Goal: Information Seeking & Learning: Learn about a topic

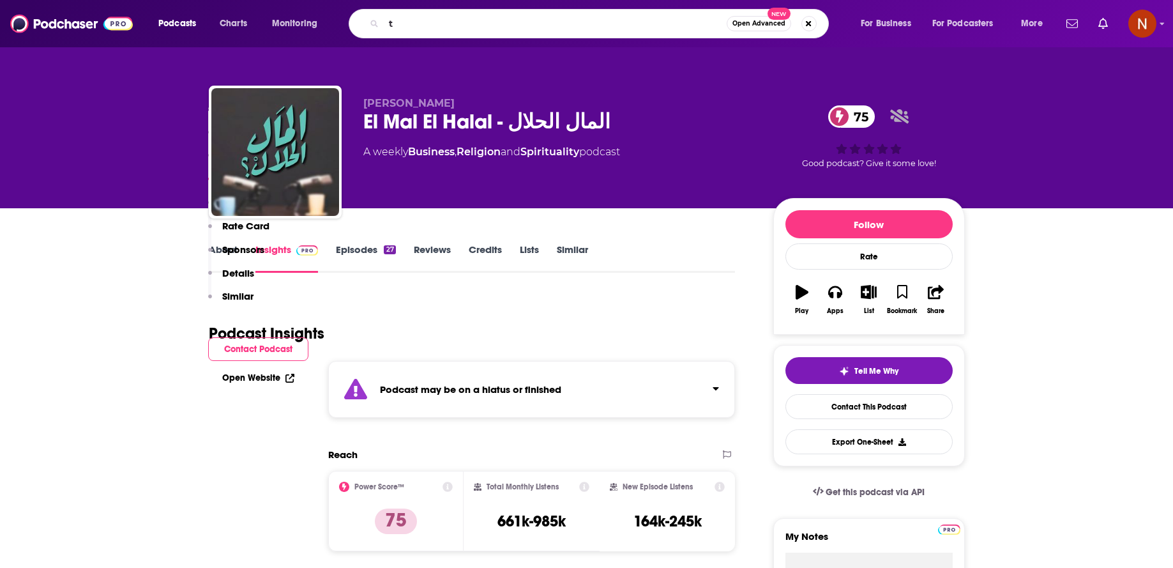
scroll to position [777, 0]
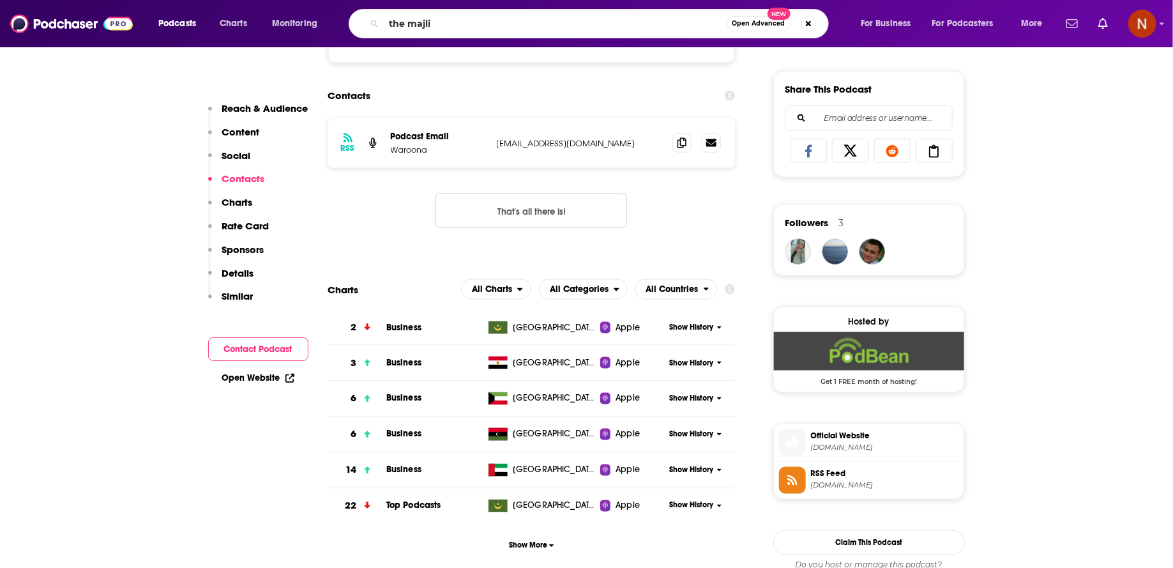
type input "the majlis"
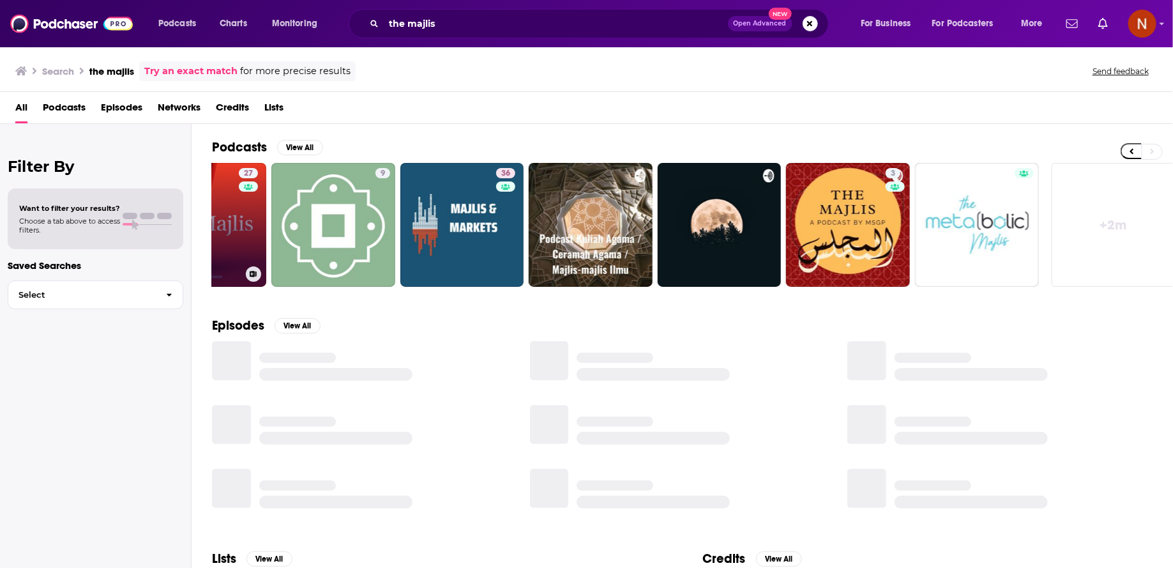
scroll to position [0, 211]
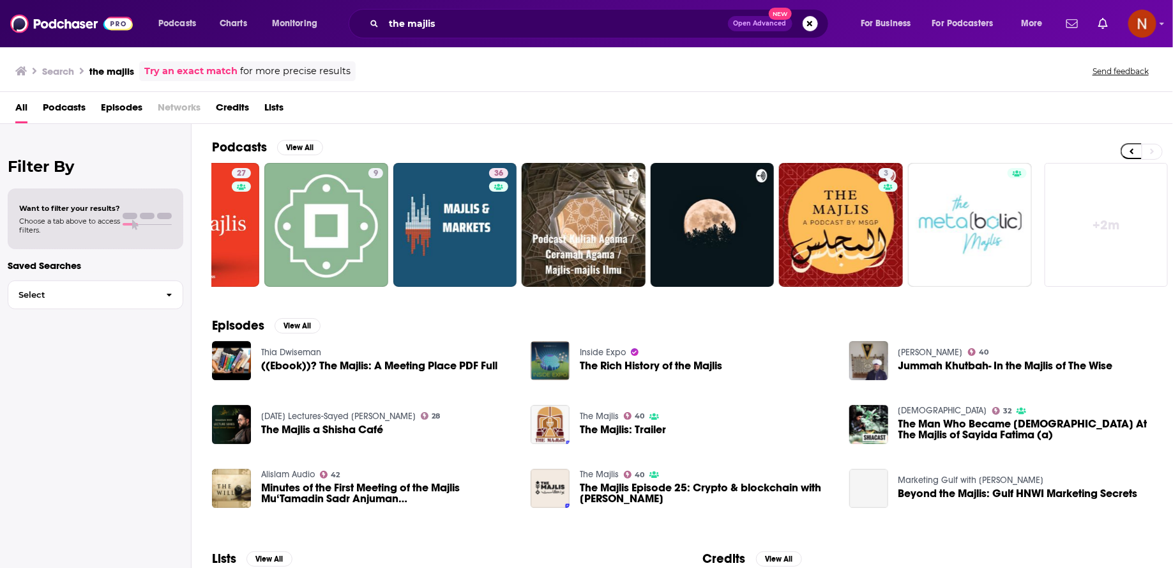
click at [1087, 231] on link "+ 2m" at bounding box center [1107, 225] width 124 height 124
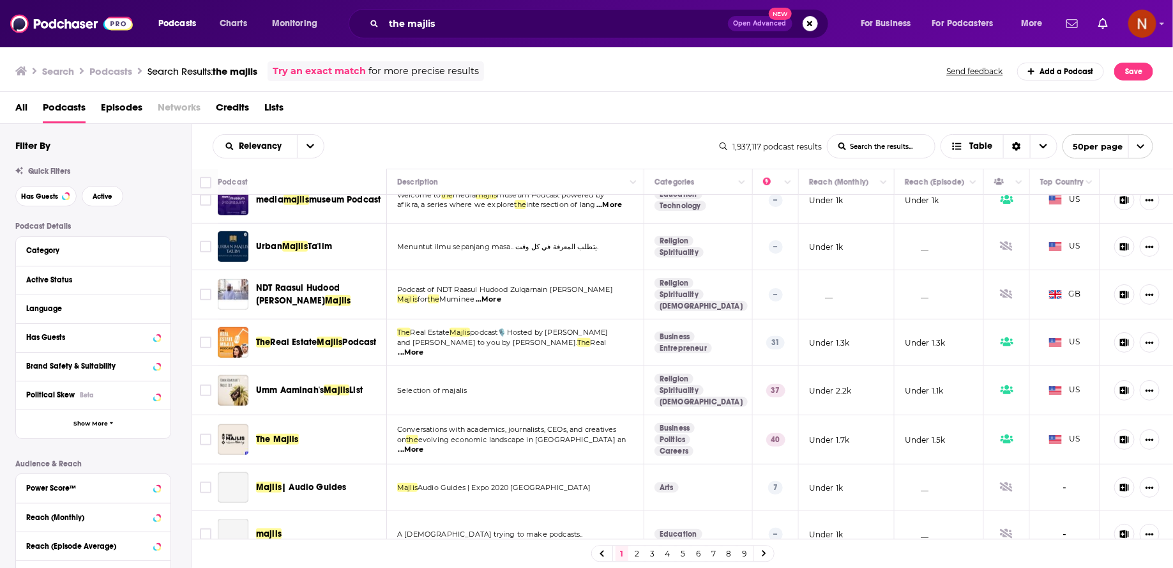
scroll to position [422, 0]
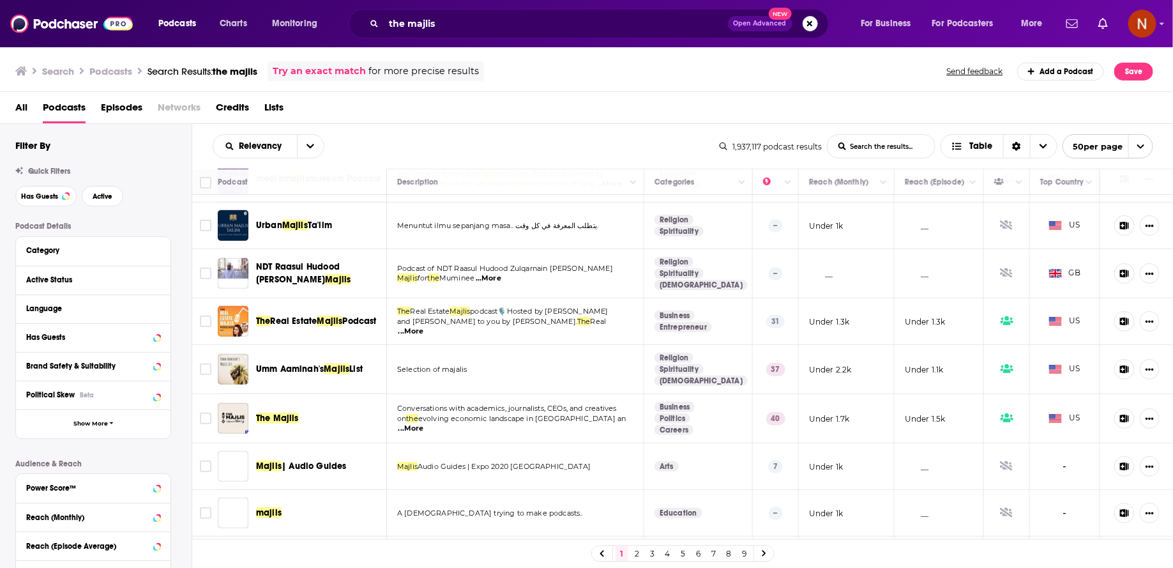
click at [272, 413] on span "The Majlis" at bounding box center [277, 418] width 43 height 11
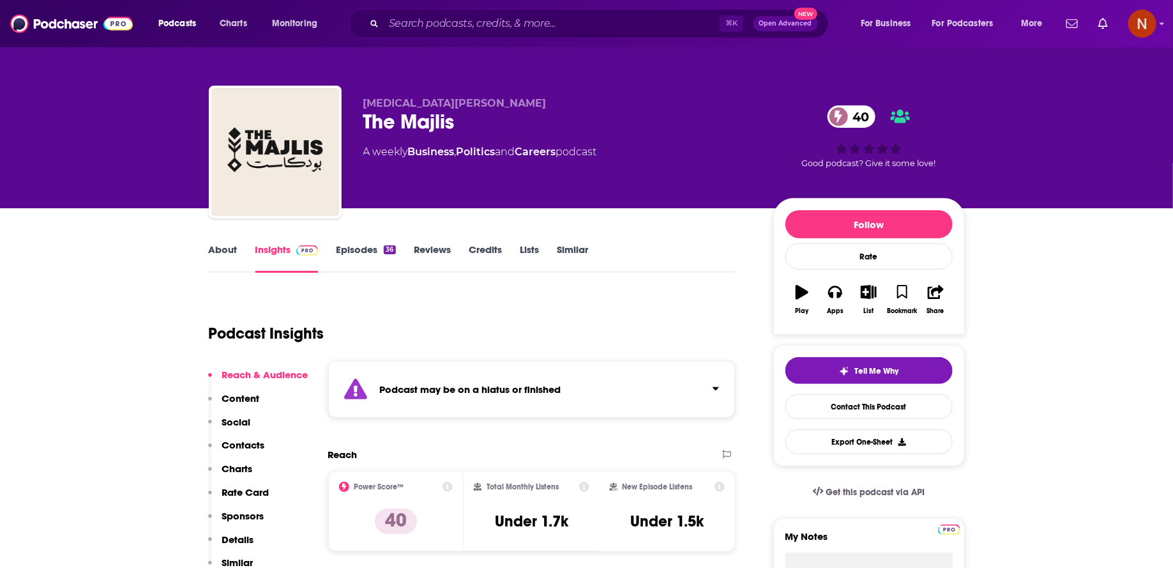
click at [426, 398] on div "Podcast may be on a hiatus or finished" at bounding box center [531, 389] width 407 height 57
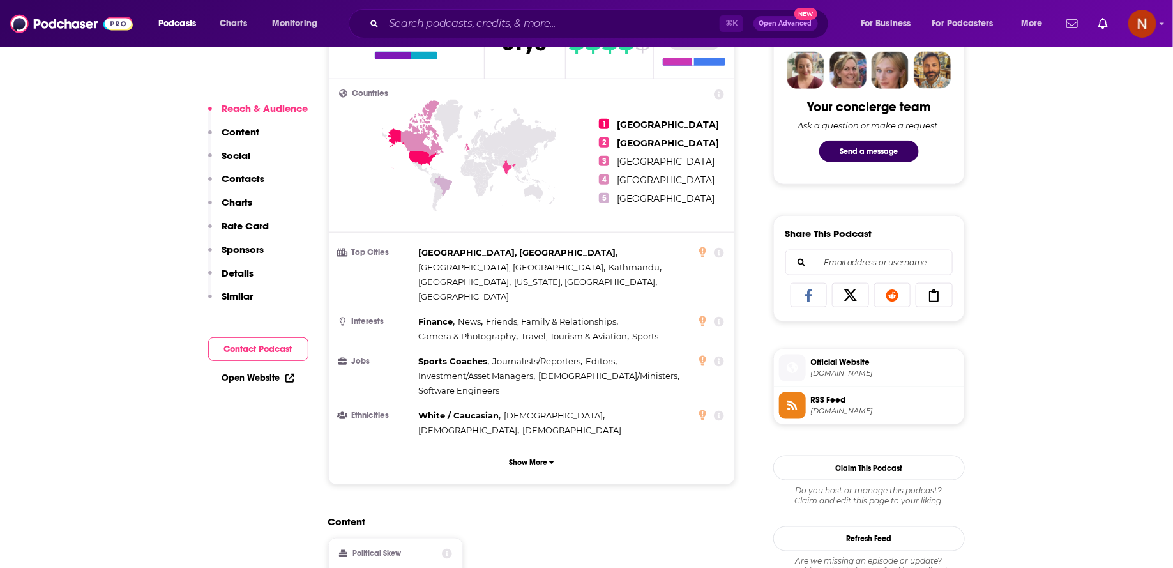
scroll to position [639, 0]
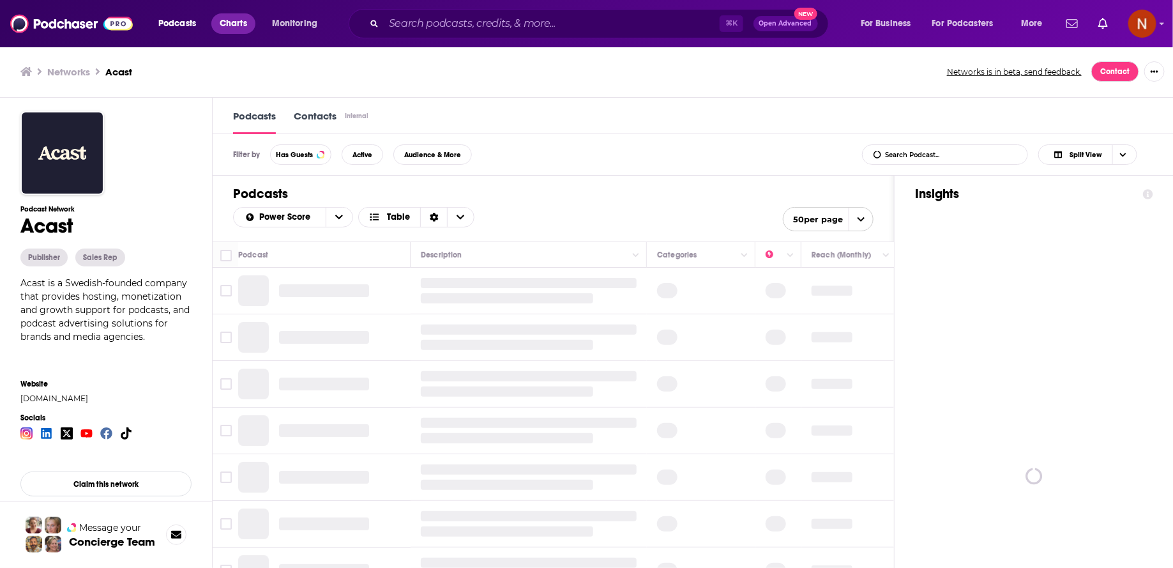
click at [232, 21] on span "Charts" at bounding box center [233, 24] width 27 height 18
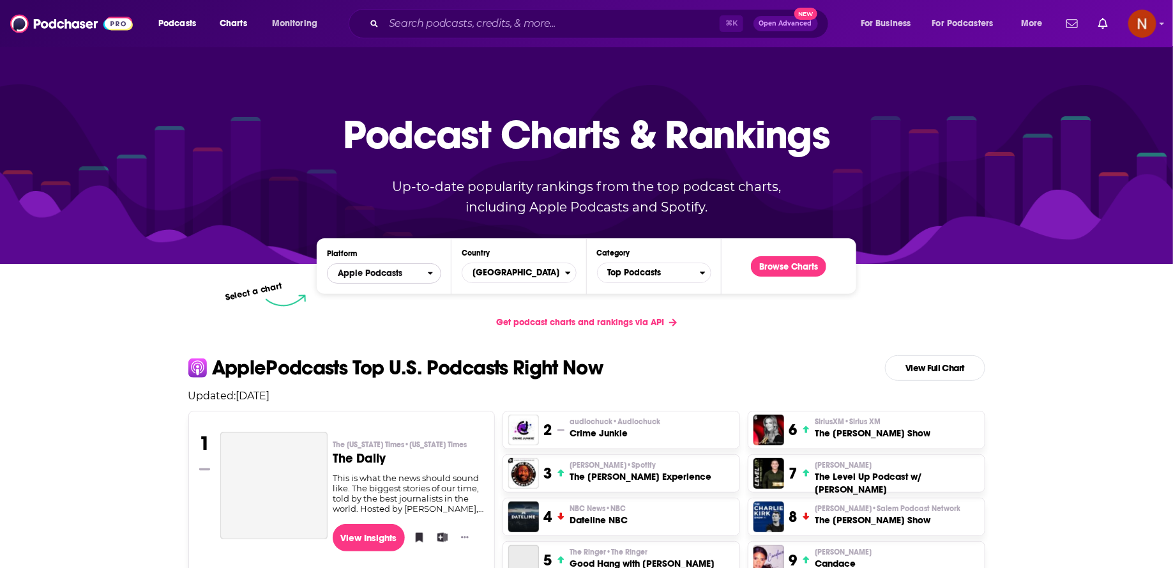
click at [429, 273] on icon "open menu" at bounding box center [430, 273] width 5 height 3
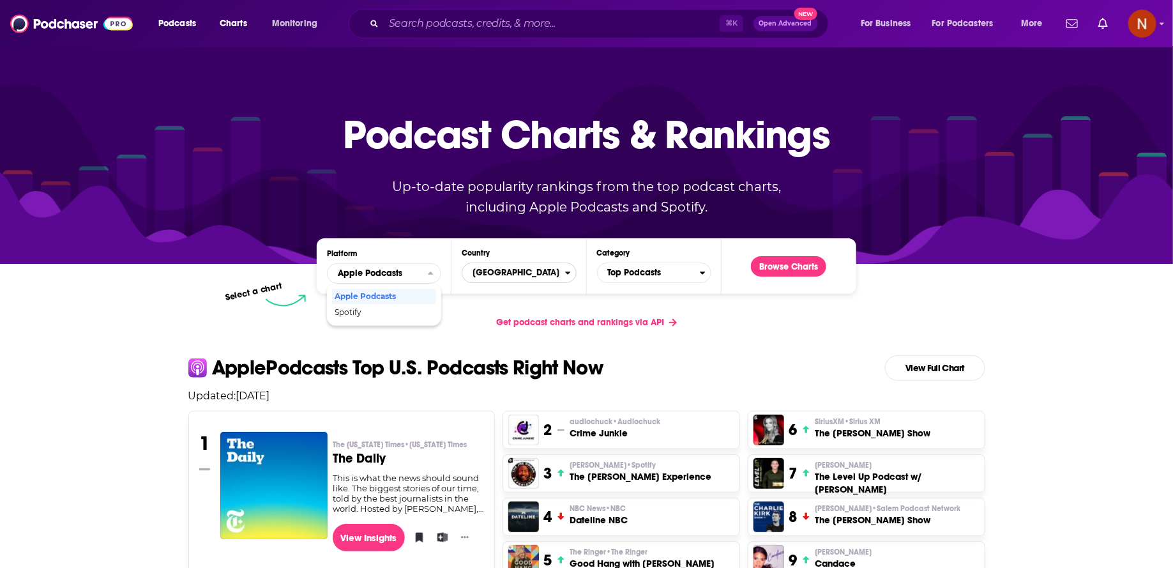
click at [484, 278] on span "[GEOGRAPHIC_DATA]" at bounding box center [513, 273] width 102 height 22
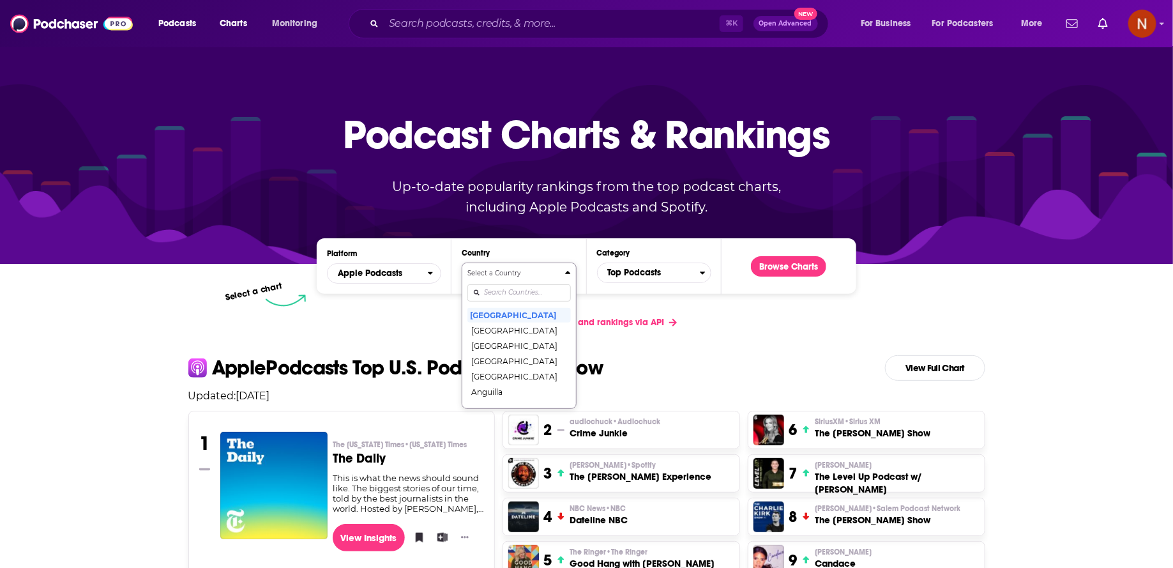
click at [526, 287] on input "Countries" at bounding box center [518, 292] width 103 height 17
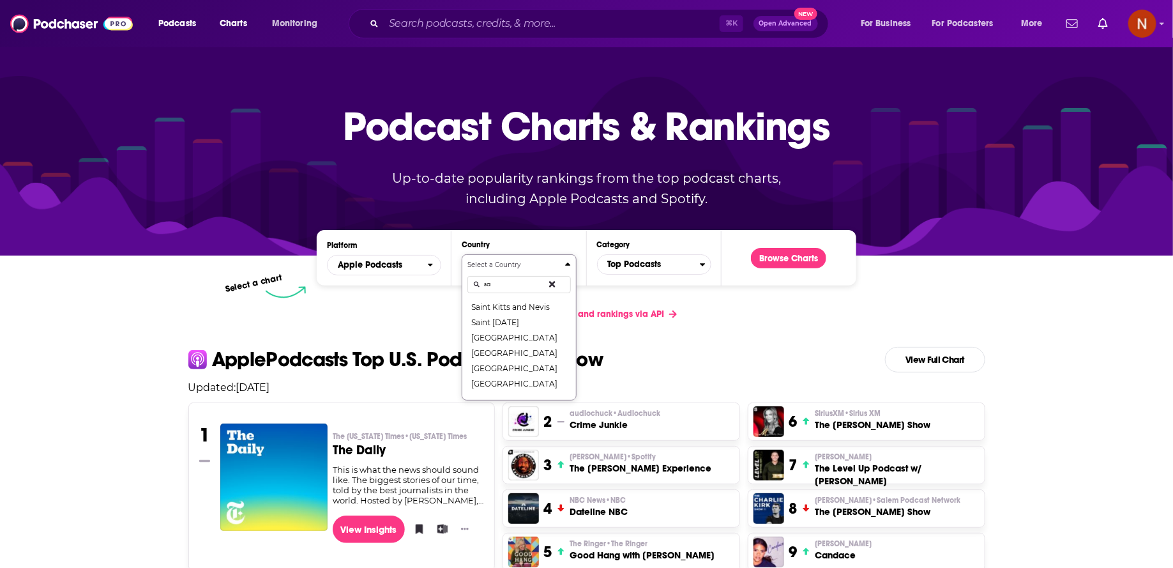
type input "s"
type input "saudi"
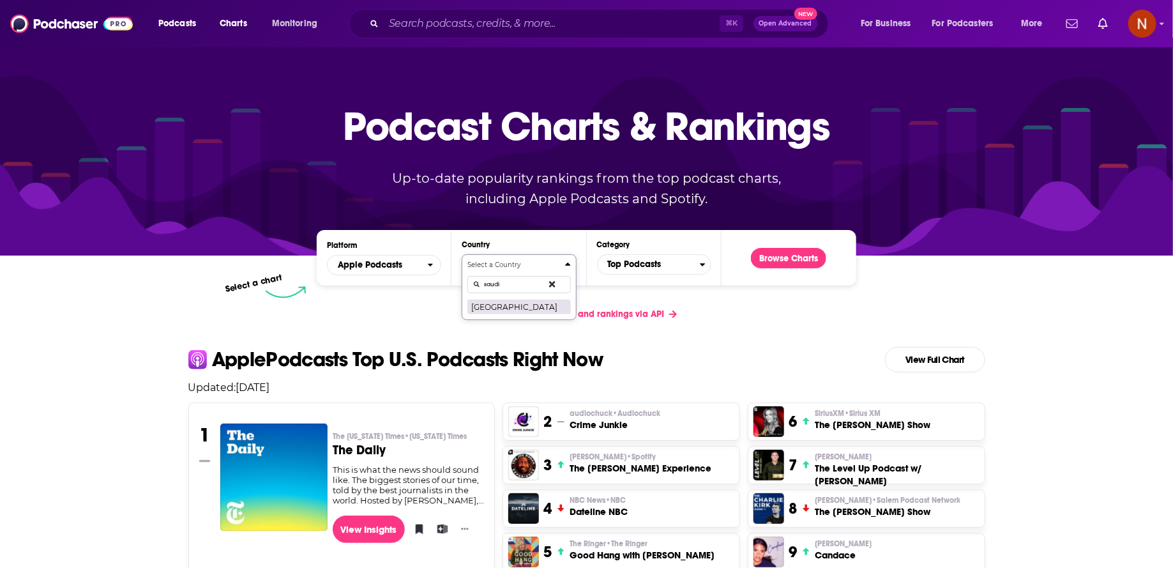
click at [528, 313] on button "[GEOGRAPHIC_DATA]" at bounding box center [518, 306] width 103 height 15
click at [807, 249] on button "Browse Charts" at bounding box center [788, 258] width 75 height 20
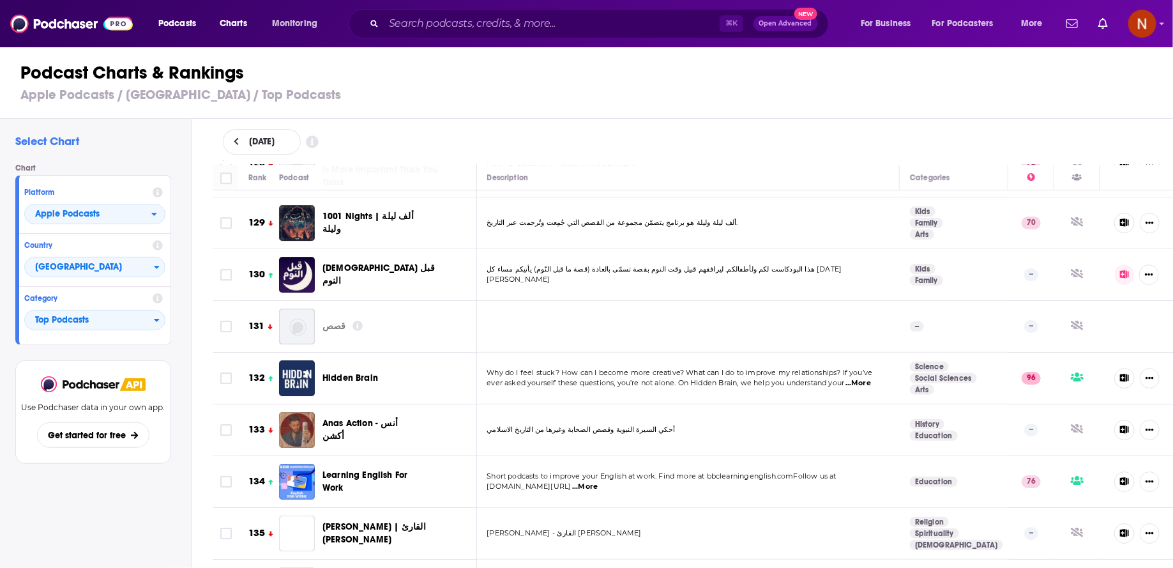
scroll to position [6764, 0]
